Goal: Transaction & Acquisition: Obtain resource

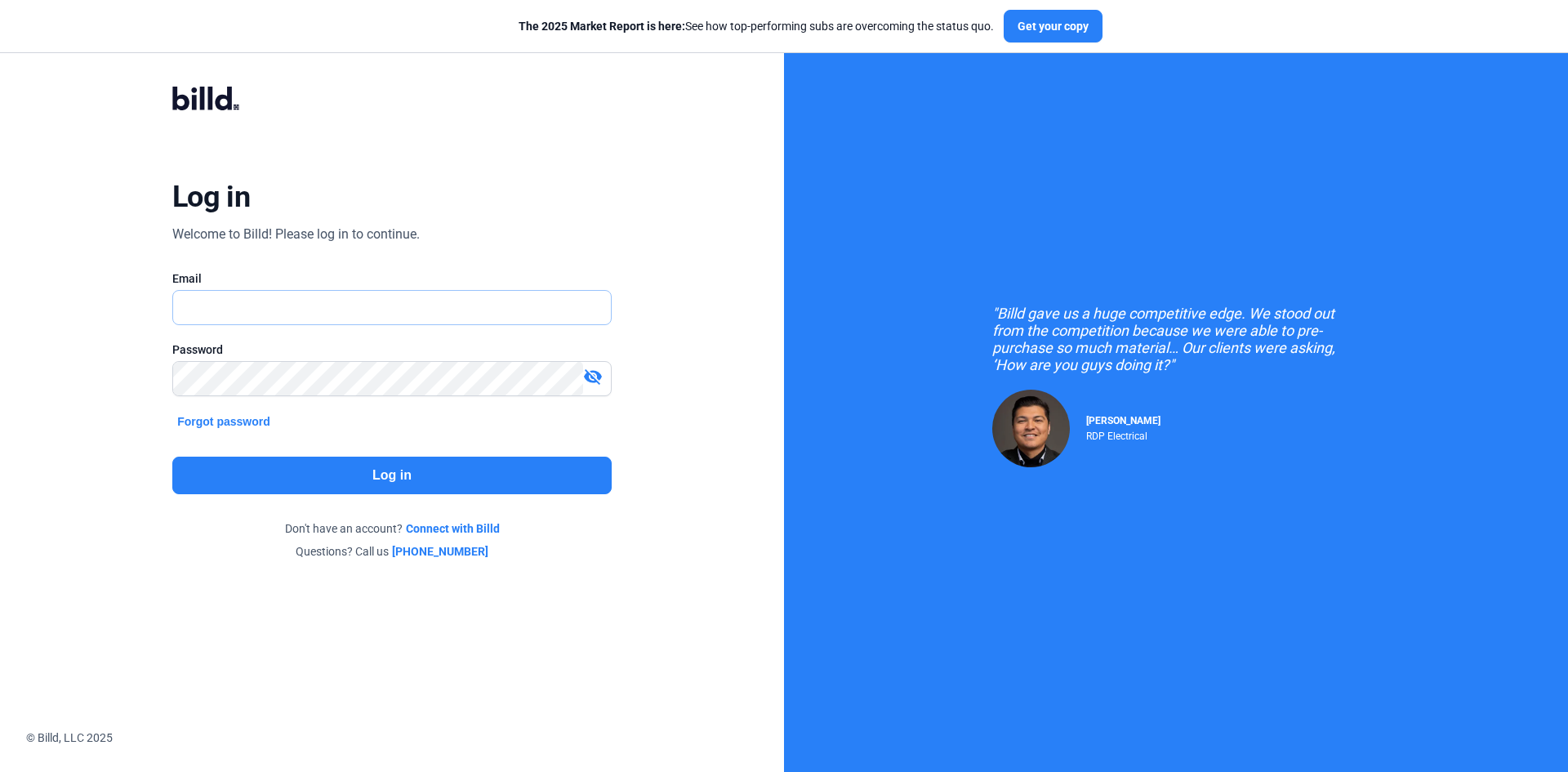
type input "[EMAIL_ADDRESS][DOMAIN_NAME]"
click at [280, 480] on button "Log in" at bounding box center [392, 476] width 440 height 38
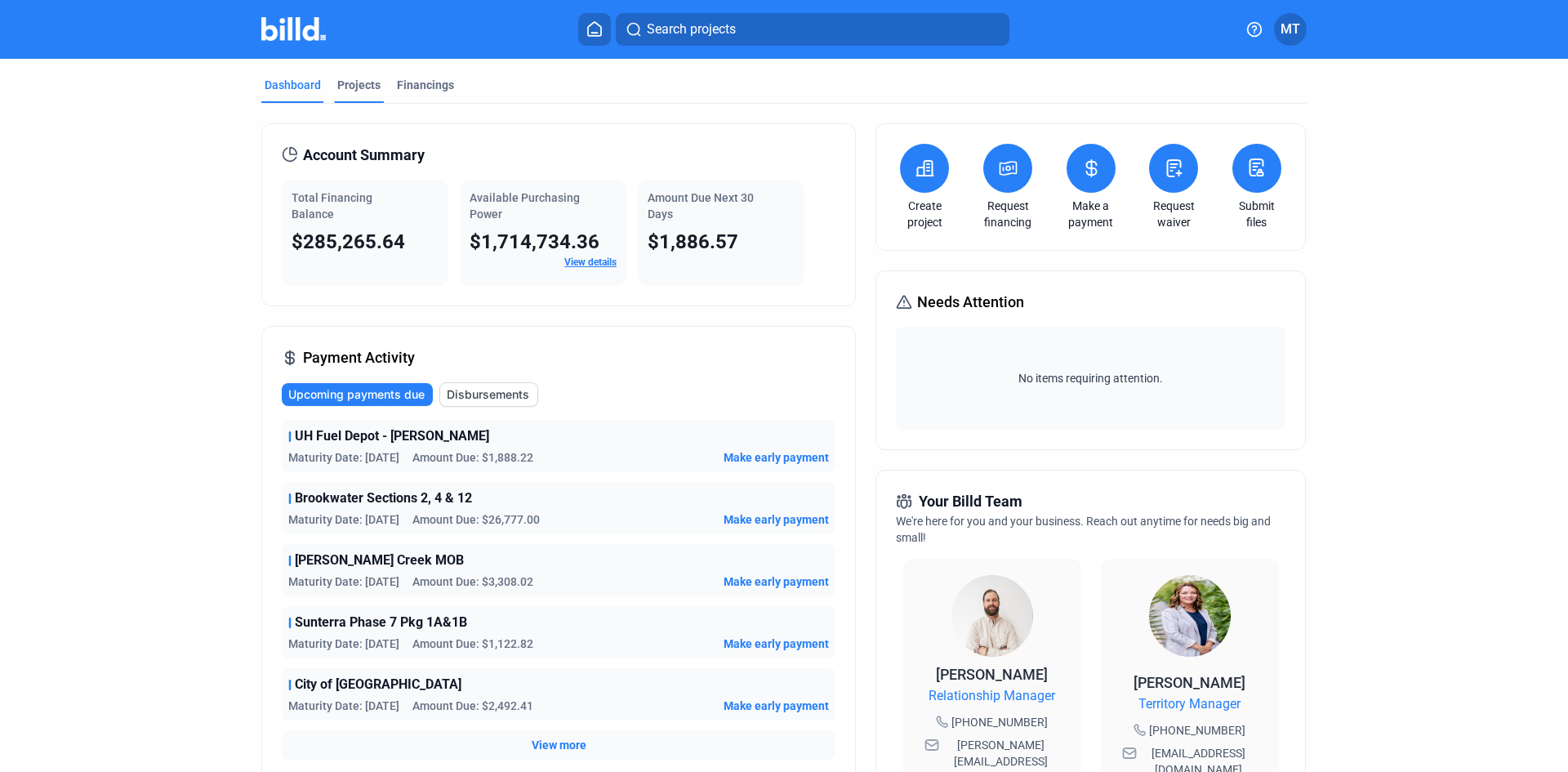
click at [374, 91] on div "Projects" at bounding box center [359, 85] width 43 height 16
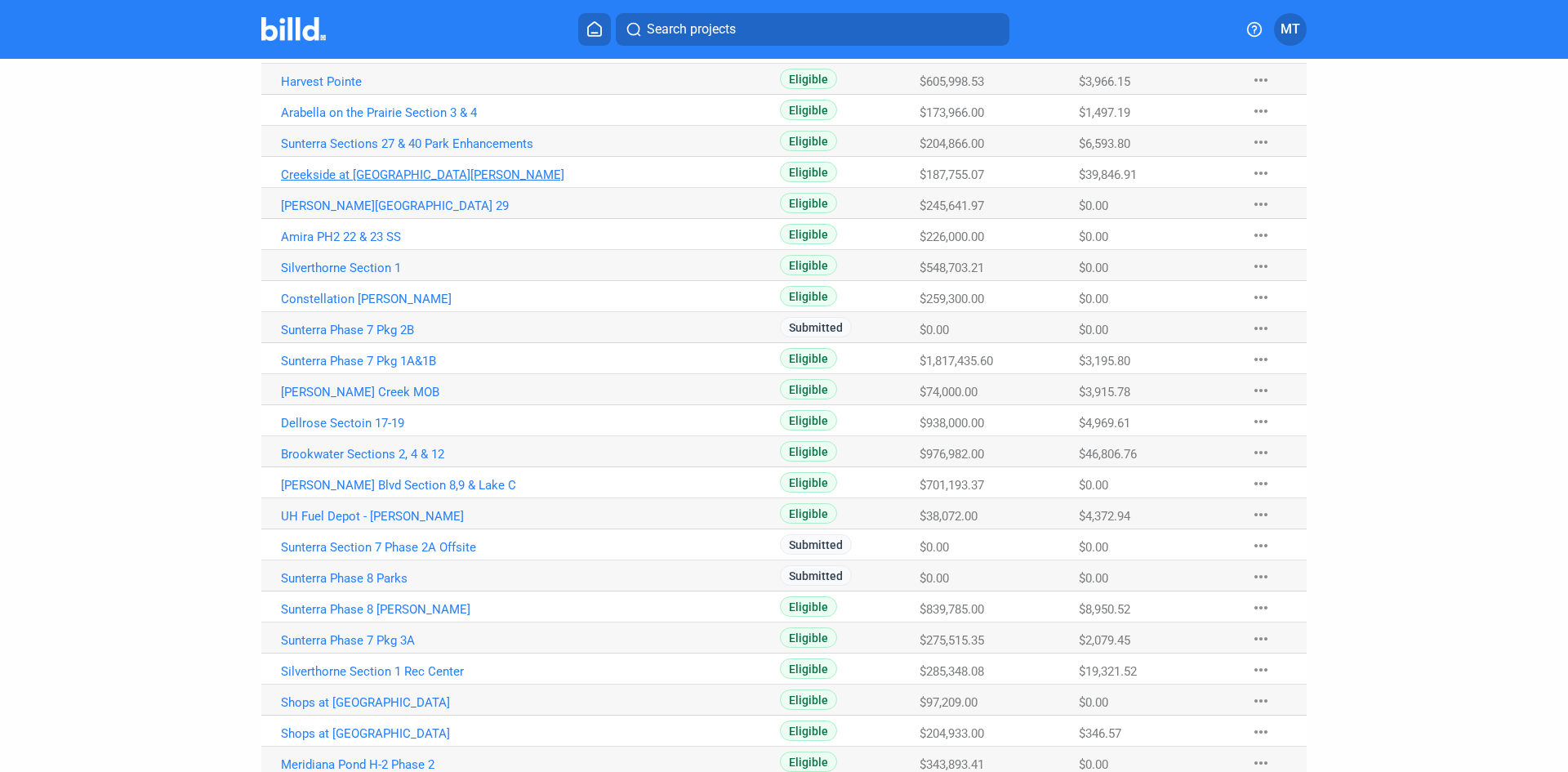
scroll to position [408, 0]
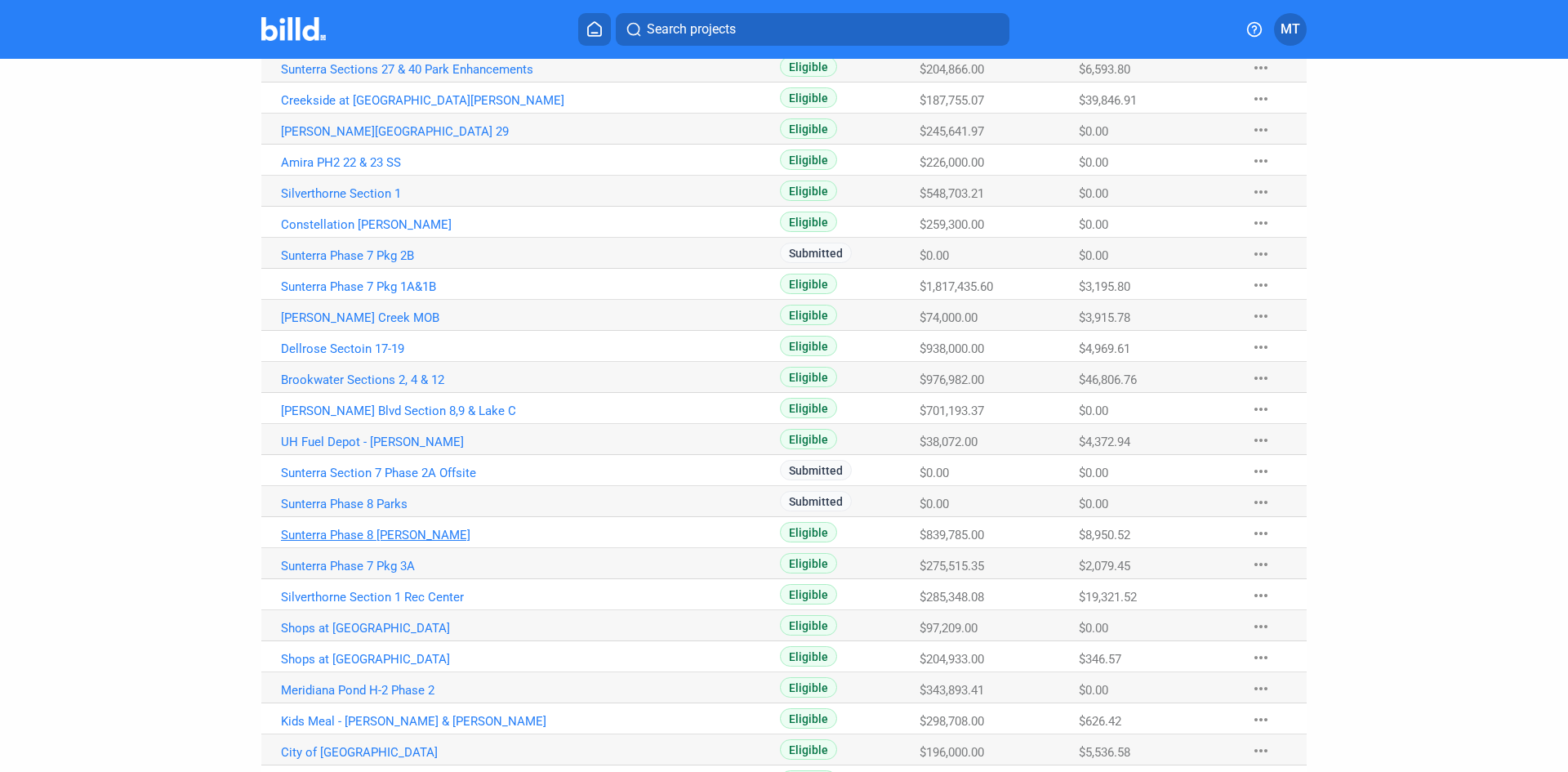
click at [389, 534] on link "Sunterra Phase 8 [PERSON_NAME]" at bounding box center [462, 535] width 362 height 14
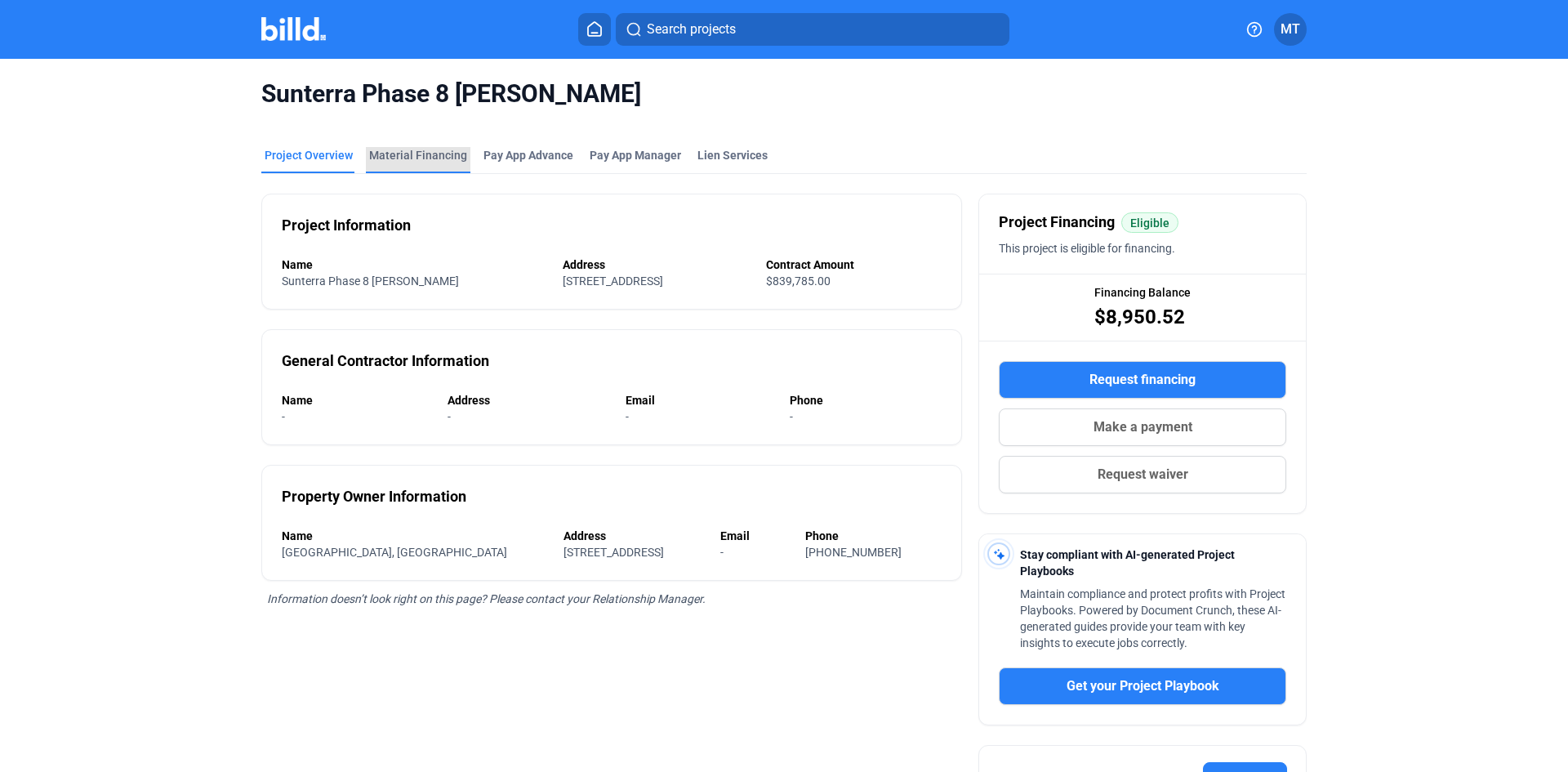
click at [413, 152] on div "Material Financing" at bounding box center [418, 156] width 98 height 16
